Goal: Task Accomplishment & Management: Use online tool/utility

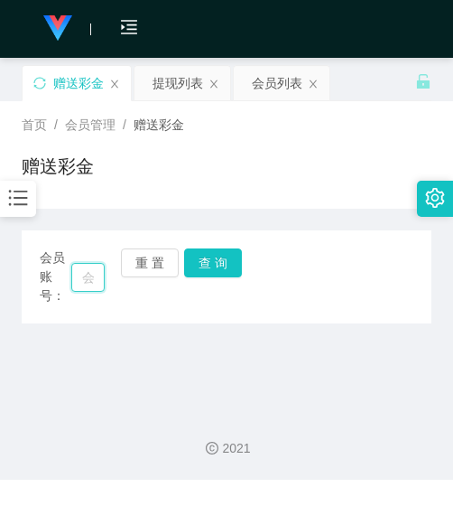
drag, startPoint x: 0, startPoint y: 0, endPoint x: 90, endPoint y: 275, distance: 289.9
click at [90, 275] on input "text" at bounding box center [87, 277] width 33 height 29
paste input "Keongtee"
type input "Keongtee"
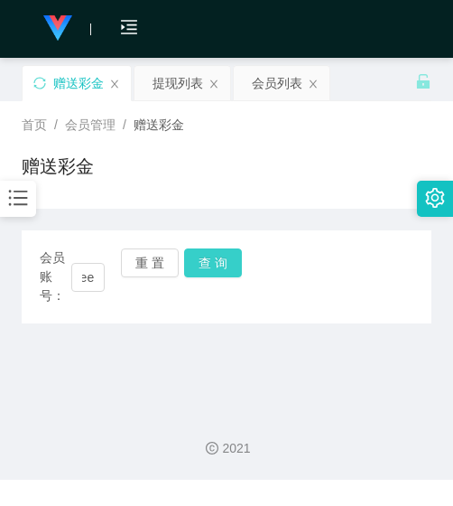
scroll to position [0, 0]
click at [198, 275] on button "查 询" at bounding box center [213, 262] width 58 height 29
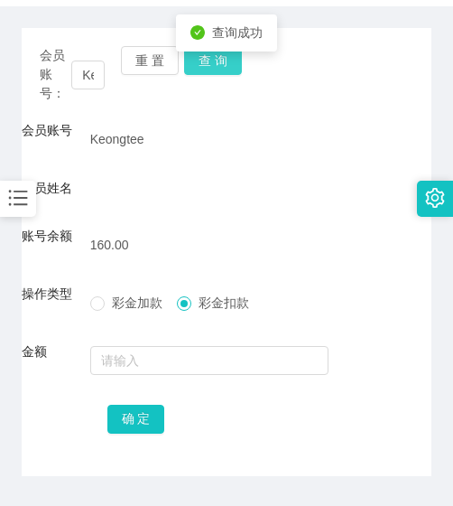
scroll to position [257, 0]
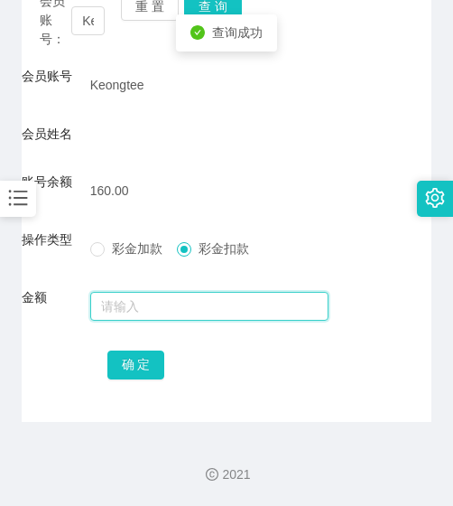
click at [191, 313] on input "text" at bounding box center [209, 306] width 239 height 29
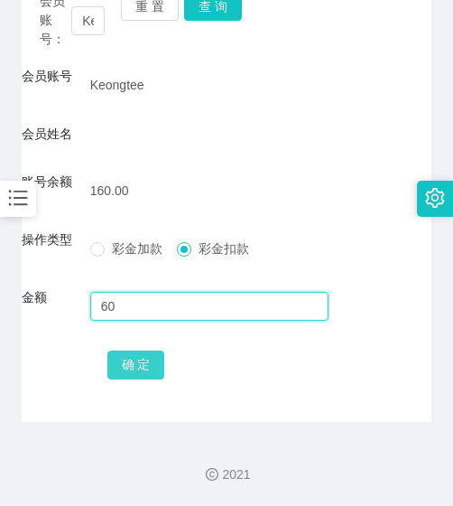
type input "60"
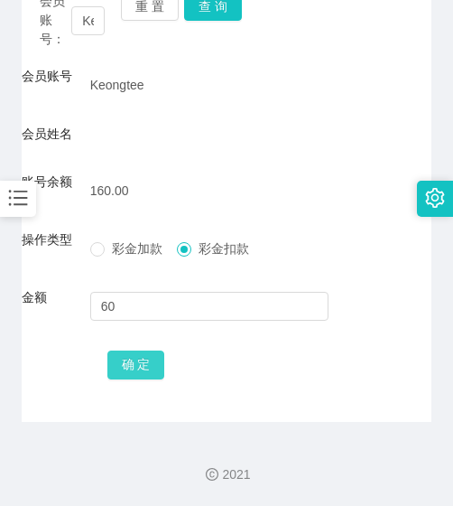
click at [146, 364] on button "确 定" at bounding box center [136, 364] width 58 height 29
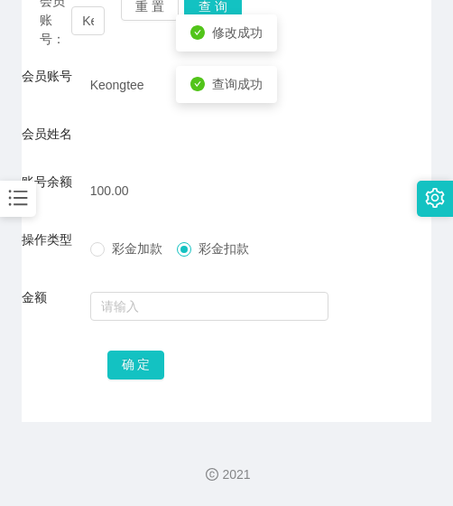
drag, startPoint x: 320, startPoint y: 199, endPoint x: 328, endPoint y: 95, distance: 104.2
click at [322, 192] on div "100.00" at bounding box center [209, 191] width 239 height 36
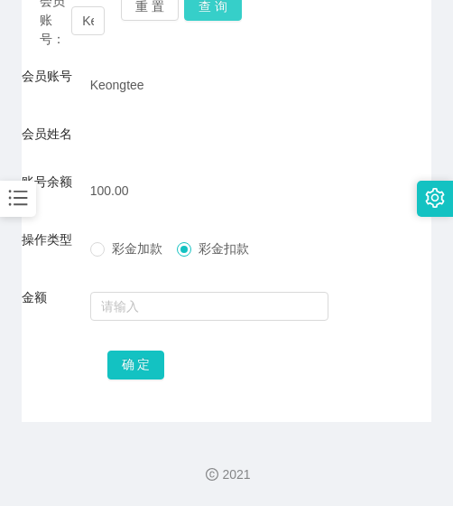
click at [192, 5] on button "查 询" at bounding box center [213, 6] width 58 height 29
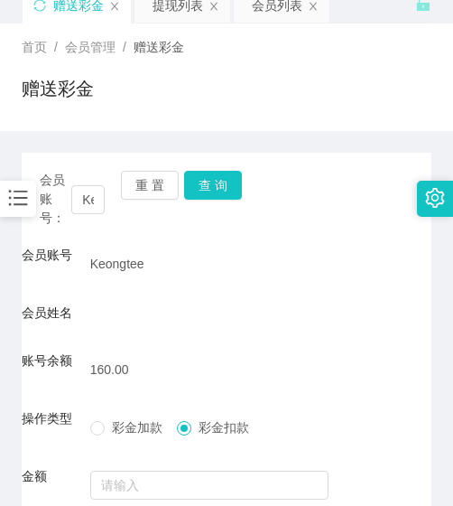
scroll to position [76, 0]
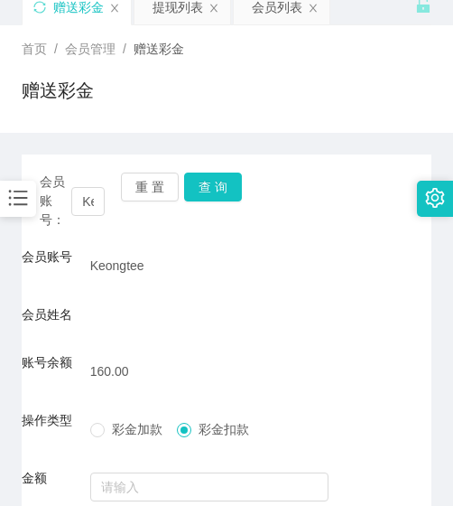
click at [148, 205] on div "重 置 查 询" at bounding box center [153, 201] width 65 height 57
click at [147, 197] on button "重 置" at bounding box center [150, 187] width 58 height 29
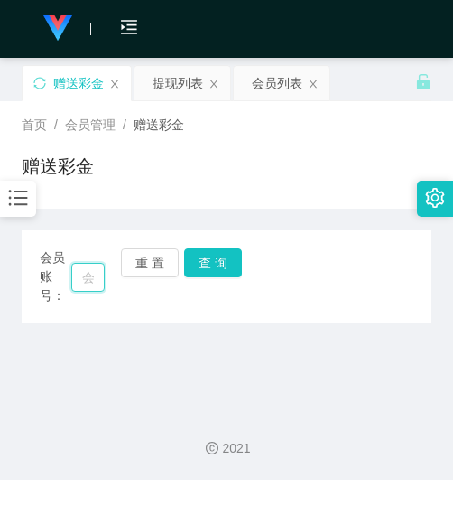
click at [89, 269] on input "text" at bounding box center [87, 277] width 33 height 29
paste input "Keongtee"
type input "Keongtee"
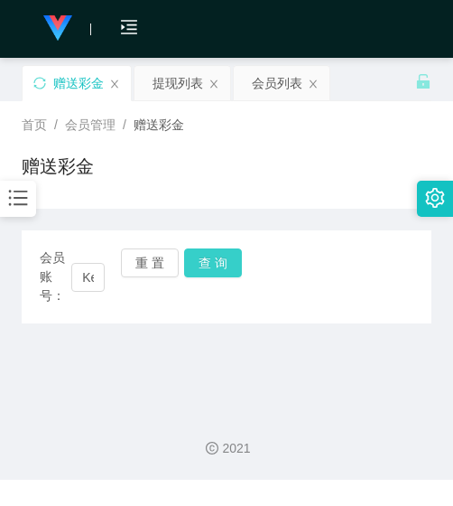
click at [188, 267] on button "查 询" at bounding box center [213, 262] width 58 height 29
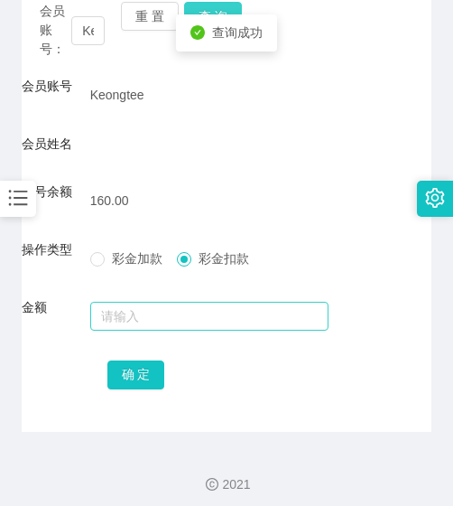
scroll to position [257, 0]
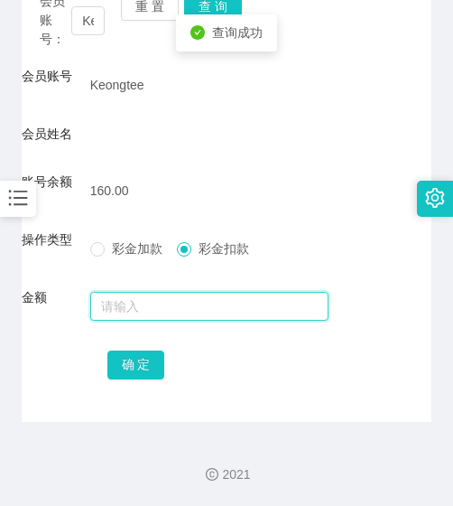
click at [176, 313] on input "text" at bounding box center [209, 306] width 239 height 29
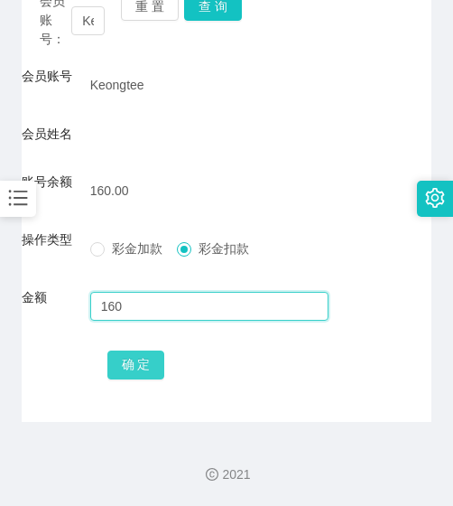
type input "160"
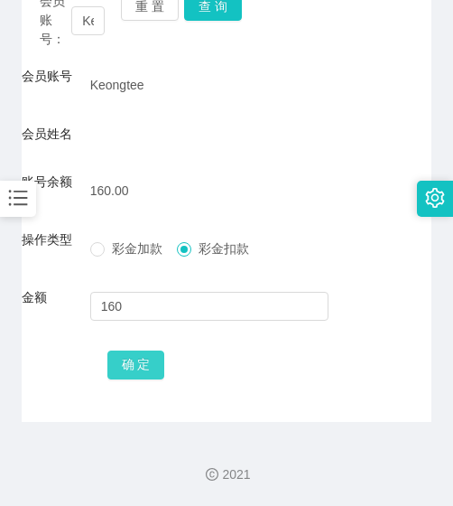
click at [145, 358] on button "确 定" at bounding box center [136, 364] width 58 height 29
